Goal: Transaction & Acquisition: Purchase product/service

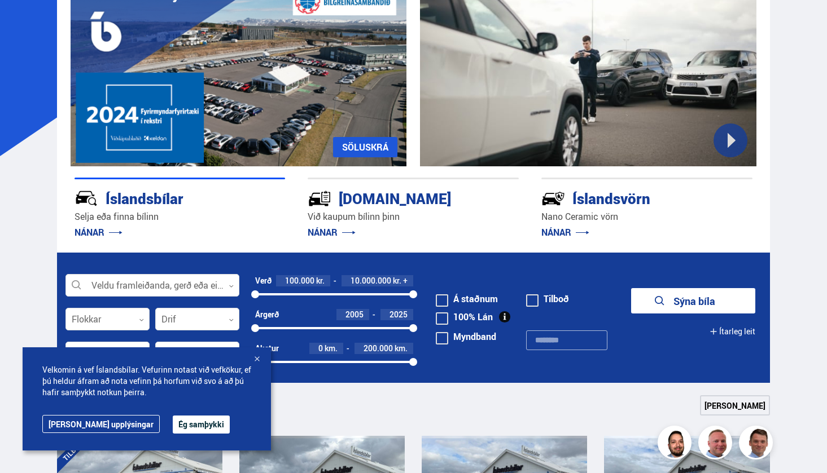
scroll to position [166, 0]
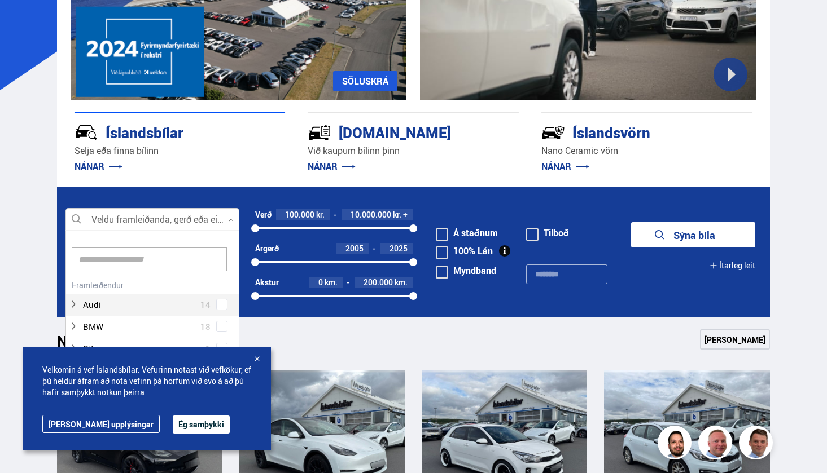
click at [198, 218] on div at bounding box center [152, 220] width 174 height 23
type input "***"
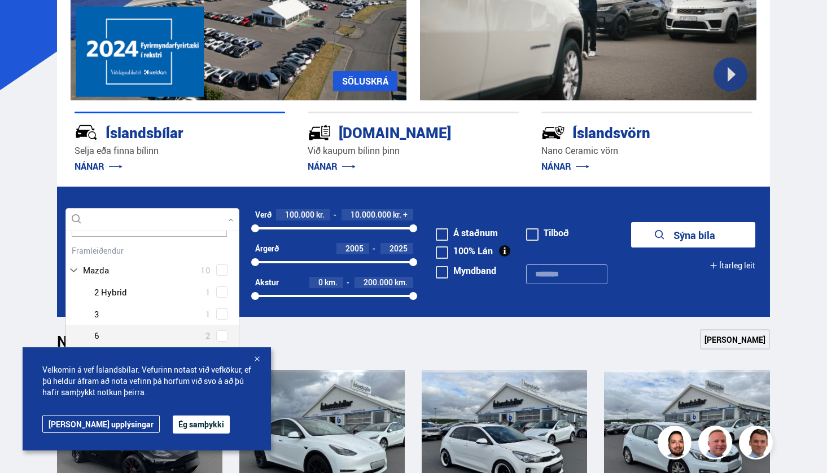
click at [173, 430] on button "Ég samþykki" at bounding box center [201, 425] width 57 height 18
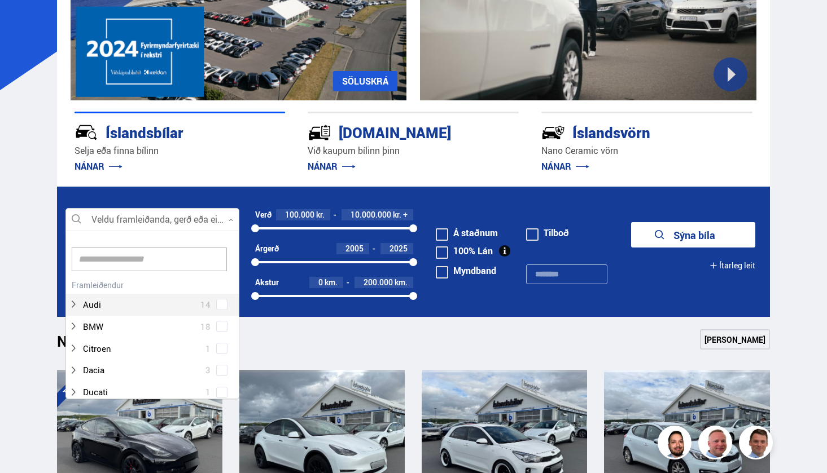
scroll to position [168, 170]
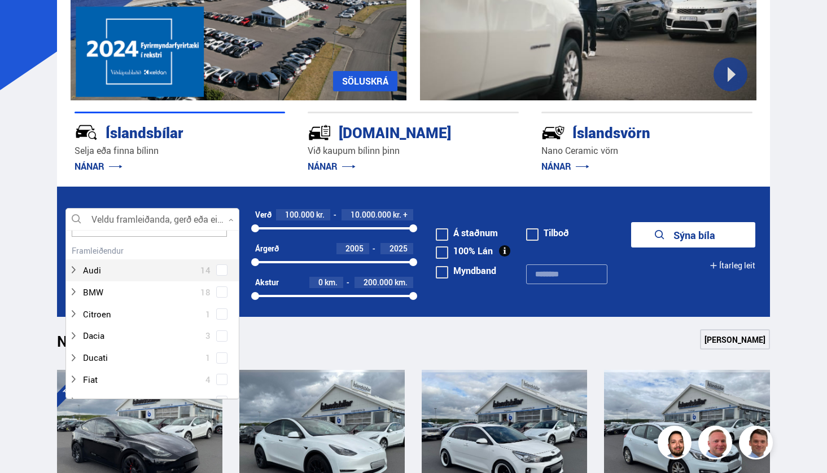
click at [152, 214] on div at bounding box center [152, 220] width 174 height 23
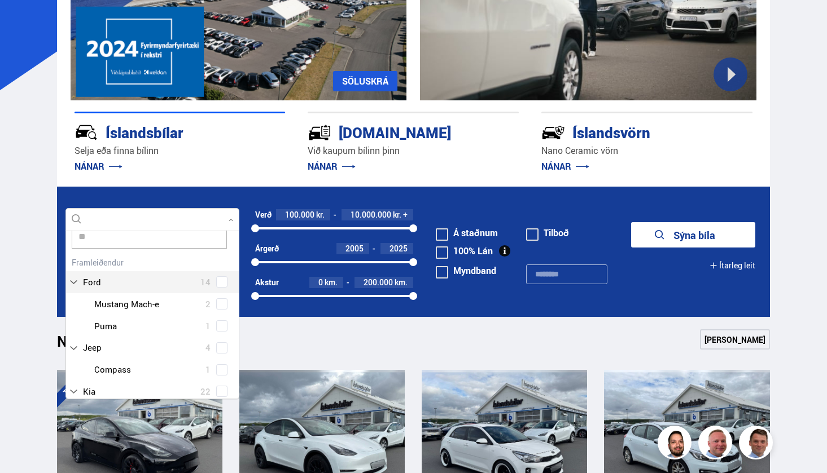
scroll to position [0, 0]
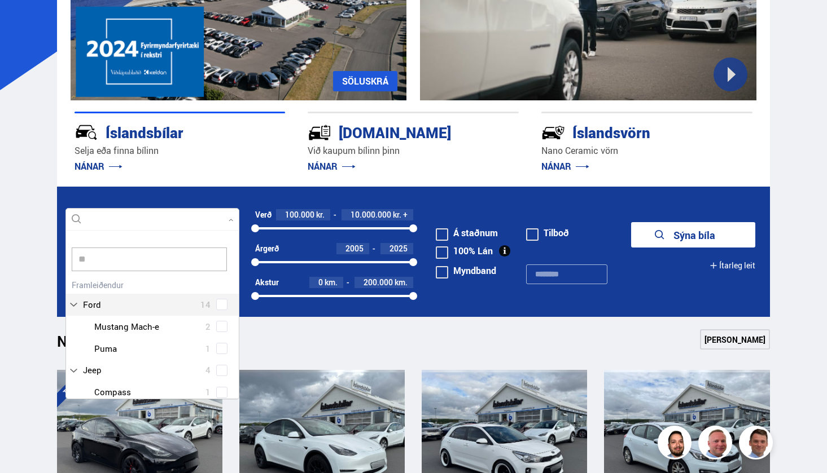
type input "***"
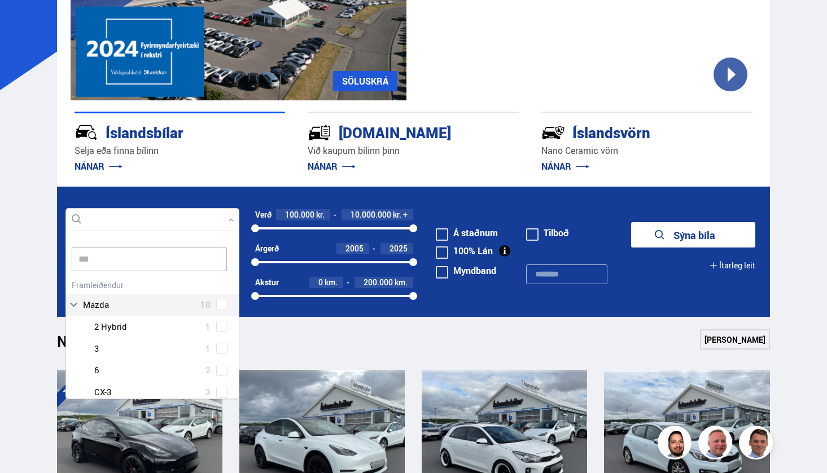
scroll to position [23, 0]
click at [120, 389] on div at bounding box center [163, 392] width 144 height 16
click at [219, 384] on div "Mazda 2 Hybrid 1 Mazda 3 1 Mazda 6 2 Mazda CX-3 3 Mazda CX-5 3" at bounding box center [152, 347] width 173 height 109
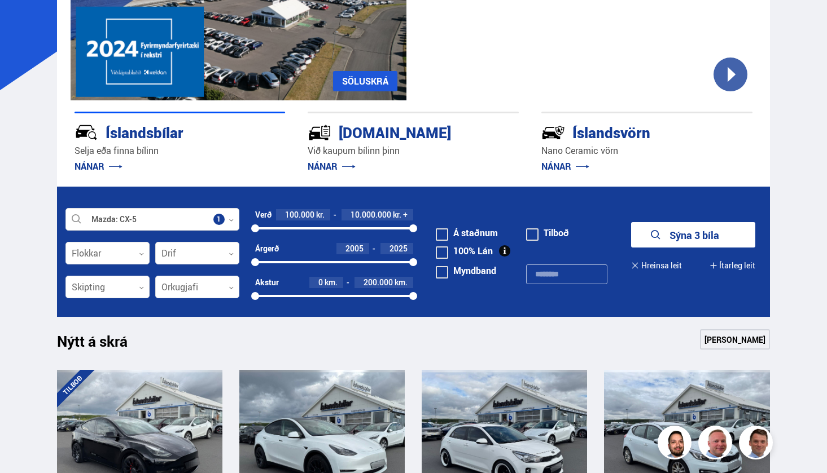
click at [712, 234] on button "Sýna 3 bíla" at bounding box center [693, 234] width 124 height 25
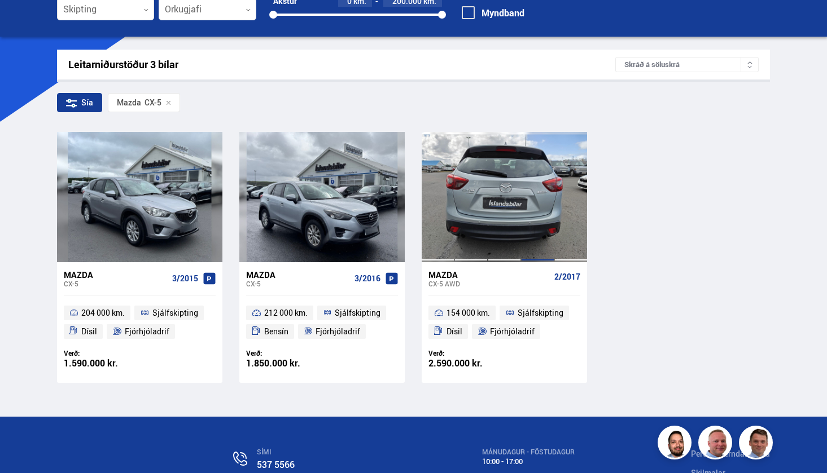
scroll to position [135, 0]
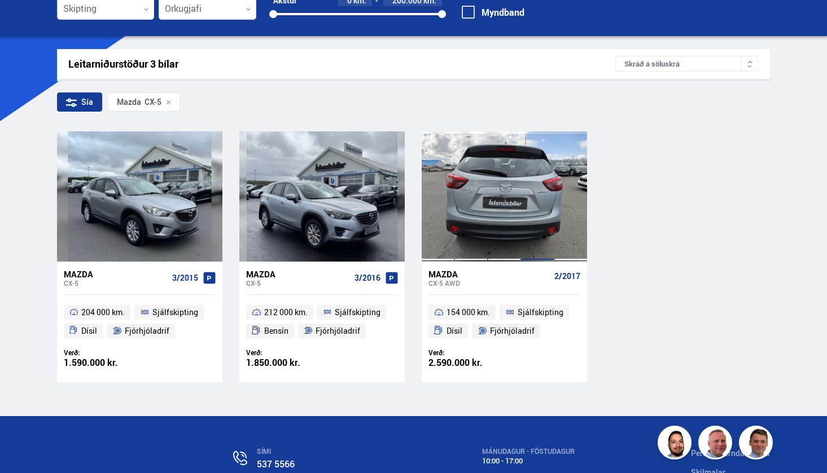
click at [538, 208] on div at bounding box center [537, 196] width 33 height 130
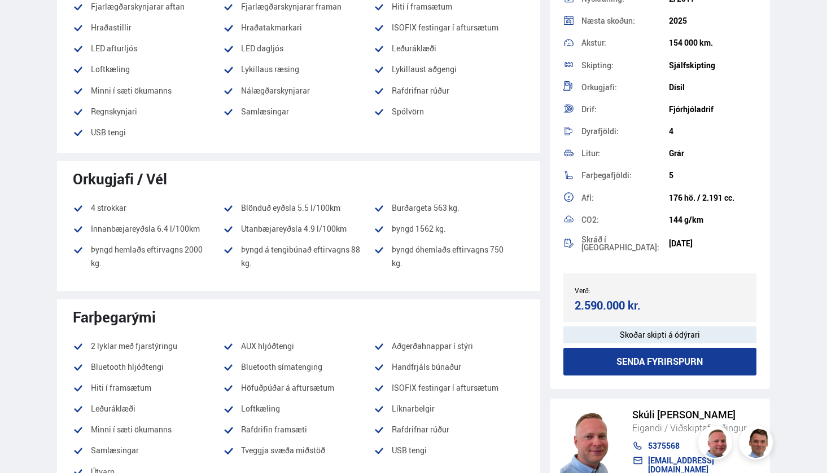
scroll to position [124, 0]
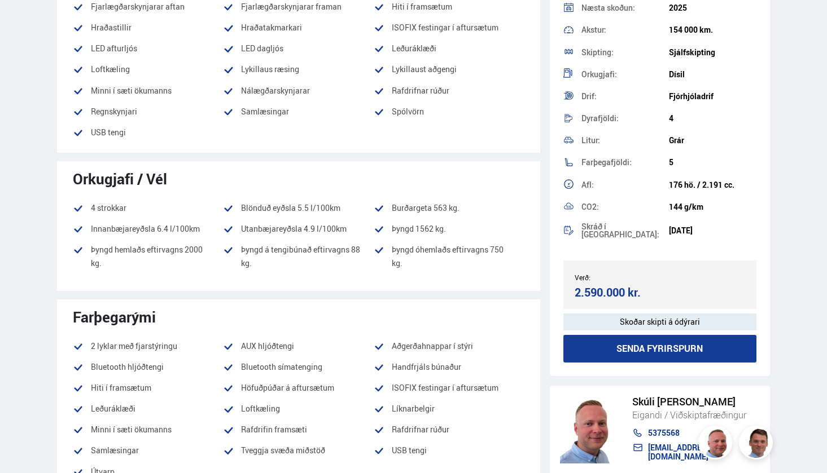
drag, startPoint x: 674, startPoint y: 179, endPoint x: 439, endPoint y: 141, distance: 237.8
click at [659, 179] on div "Afl: 176 hö. / 2.191 cc." at bounding box center [659, 185] width 193 height 22
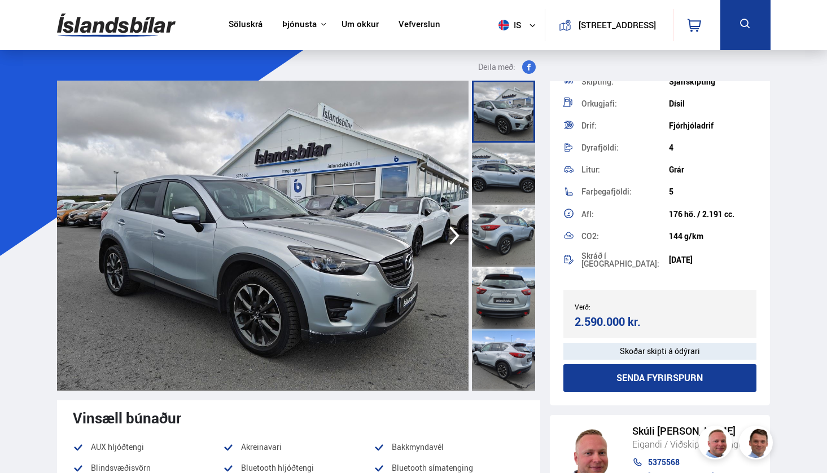
scroll to position [0, 0]
click at [109, 24] on img at bounding box center [116, 25] width 119 height 37
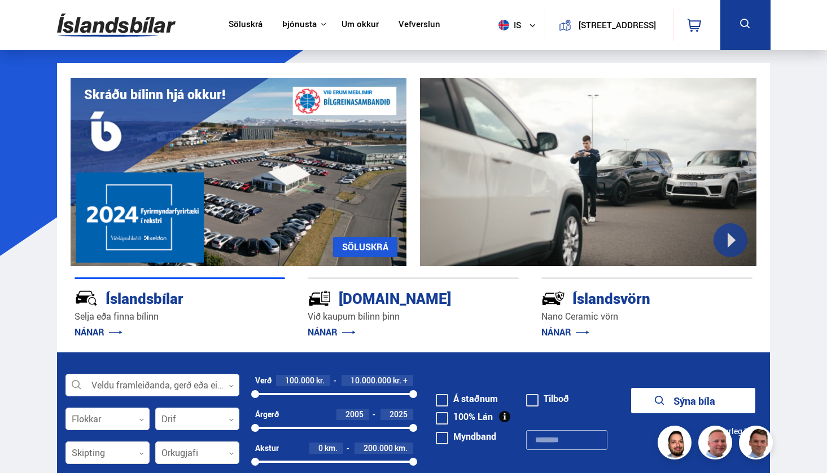
scroll to position [62, 0]
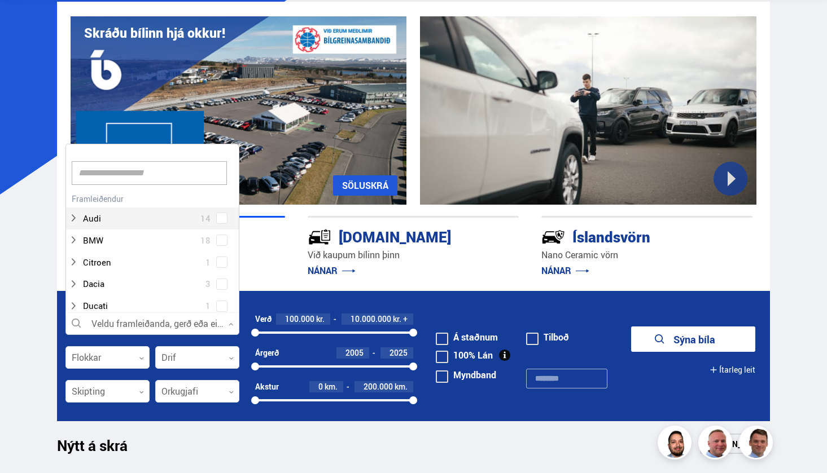
click at [151, 325] on div at bounding box center [152, 324] width 174 height 23
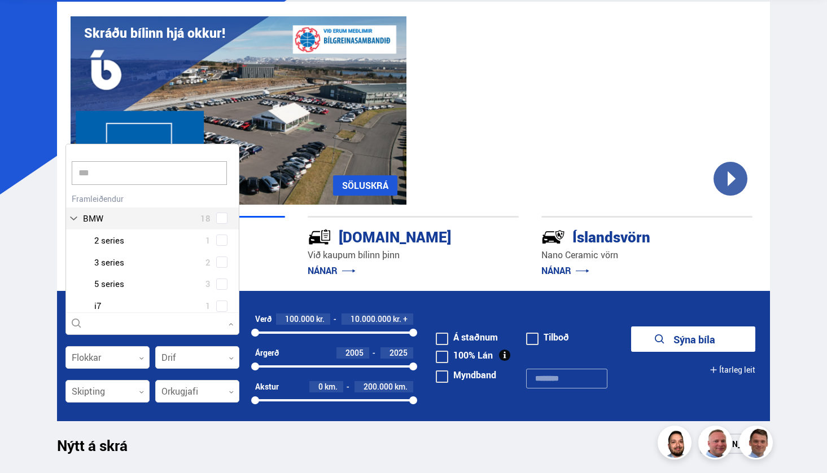
scroll to position [23, 0]
type input "*****"
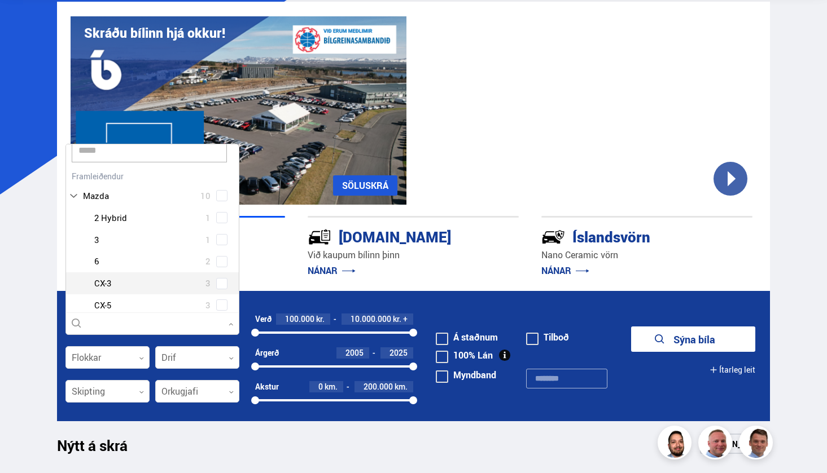
click at [125, 283] on div at bounding box center [163, 283] width 144 height 16
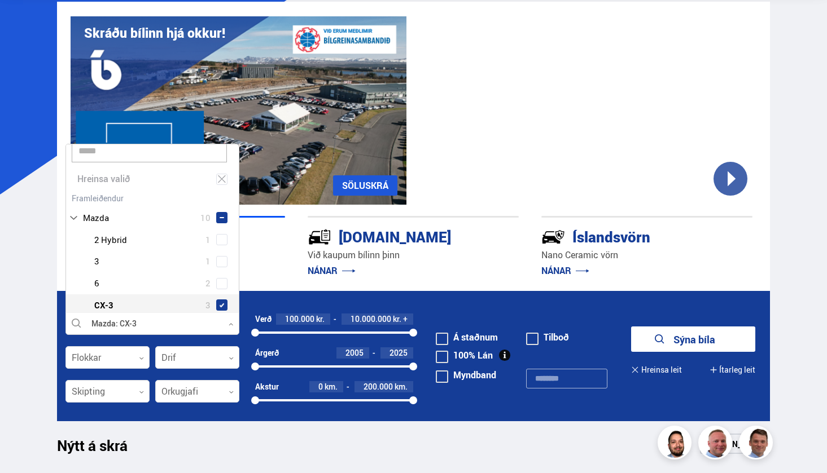
click at [218, 279] on div "Mazda 2 Hybrid 1 Mazda 3 1 Mazda 6 2 Mazda CX-3 3 Mazda CX-5 3" at bounding box center [152, 283] width 173 height 109
click at [664, 344] on button "Sýna 3 bíla" at bounding box center [693, 339] width 124 height 25
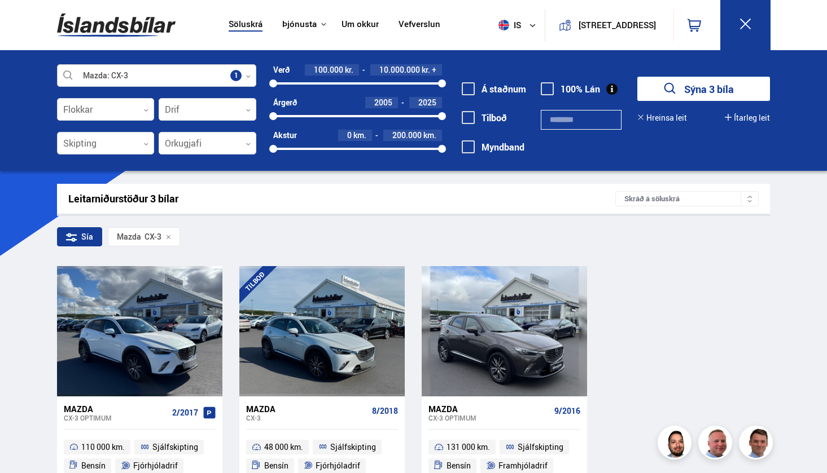
click at [251, 76] on icon at bounding box center [247, 76] width 5 height 5
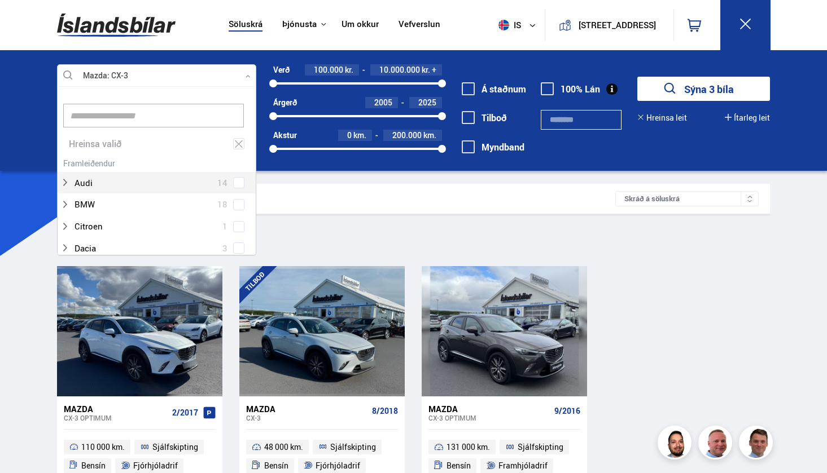
scroll to position [168, 196]
type input "***"
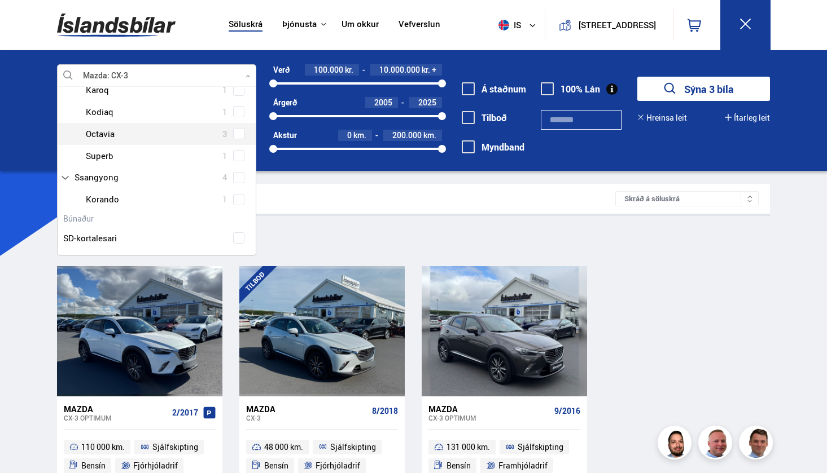
click at [244, 128] on div at bounding box center [168, 134] width 170 height 16
click at [237, 128] on span at bounding box center [238, 133] width 11 height 11
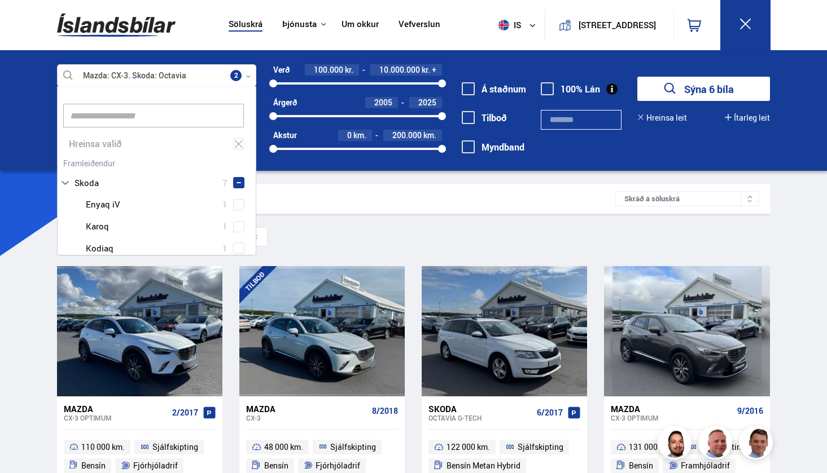
click at [727, 85] on button "Sýna 6 bíla" at bounding box center [703, 89] width 133 height 24
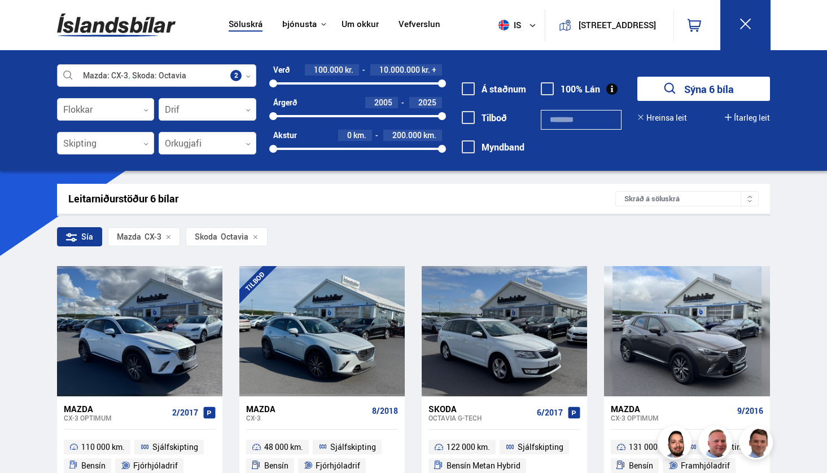
click at [244, 81] on div at bounding box center [157, 76] width 200 height 23
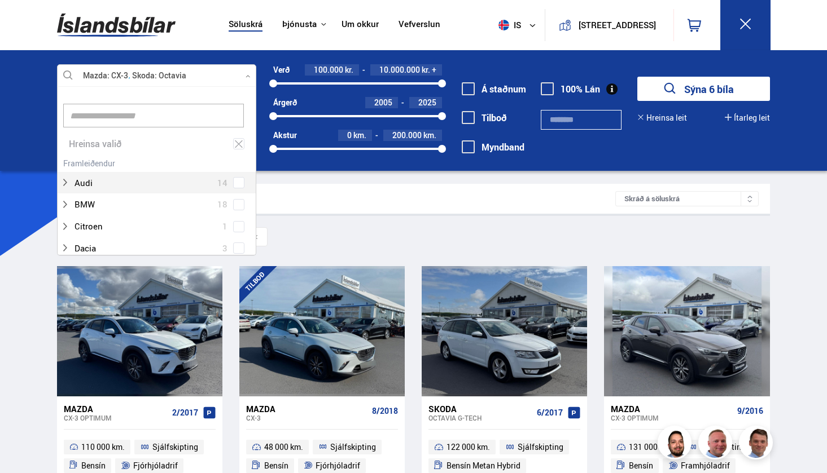
scroll to position [168, 196]
type input "***"
click at [240, 182] on span at bounding box center [238, 182] width 9 height 1
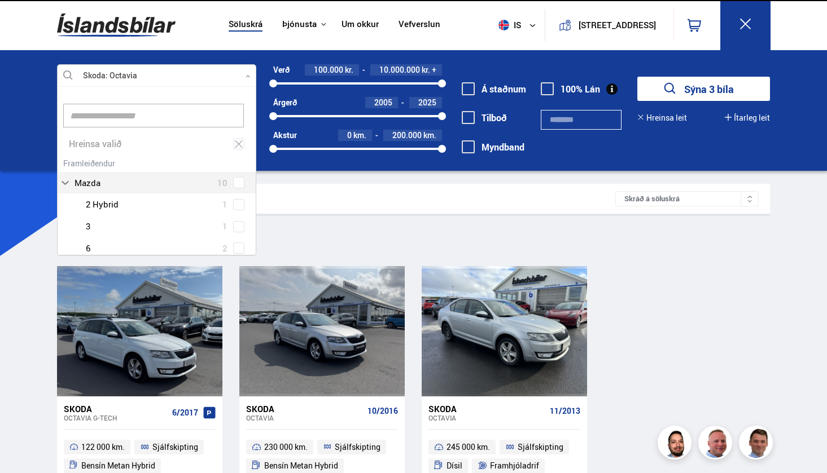
click at [709, 90] on button "Sýna 3 bíla" at bounding box center [703, 89] width 133 height 24
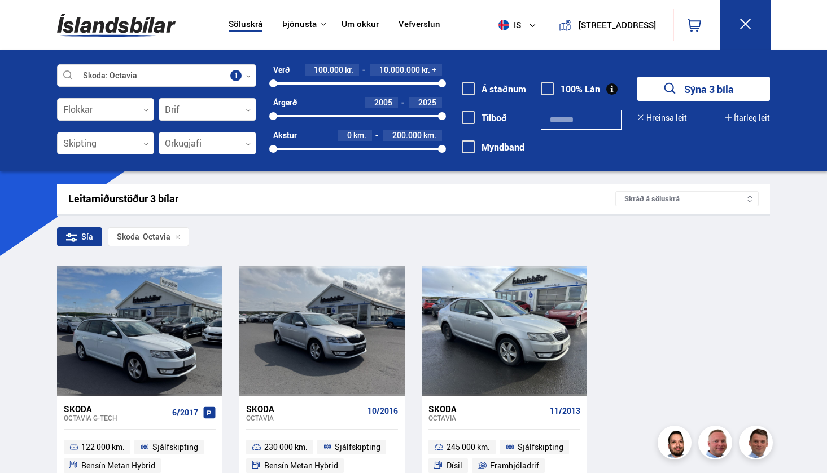
click at [751, 36] on button at bounding box center [745, 25] width 50 height 50
